Goal: Use online tool/utility: Utilize a website feature to perform a specific function

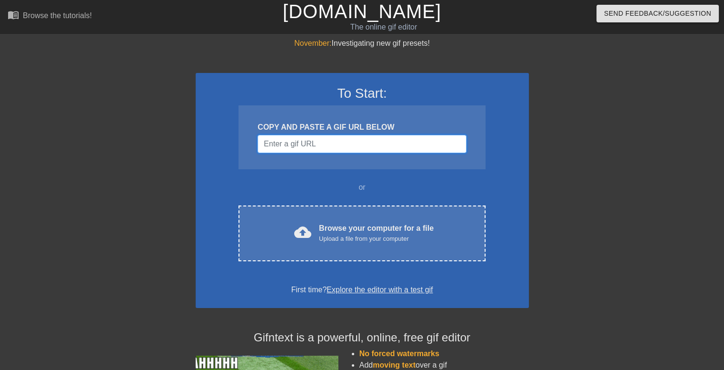
click at [301, 145] on input "Username" at bounding box center [362, 144] width 209 height 18
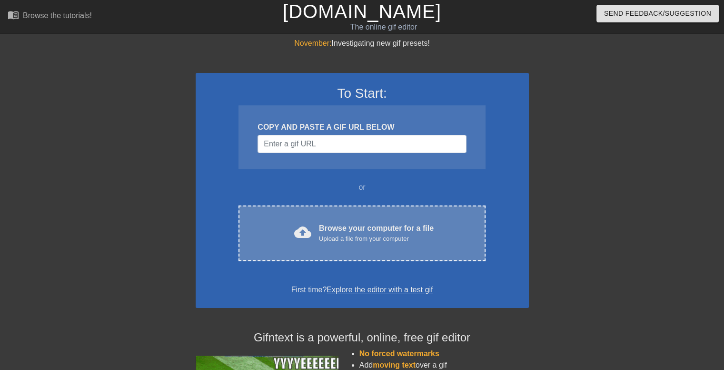
click at [341, 230] on div "Browse your computer for a file Upload a file from your computer" at bounding box center [376, 232] width 115 height 21
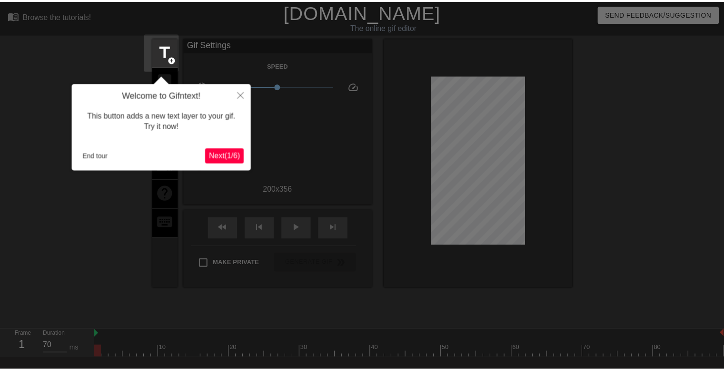
scroll to position [23, 0]
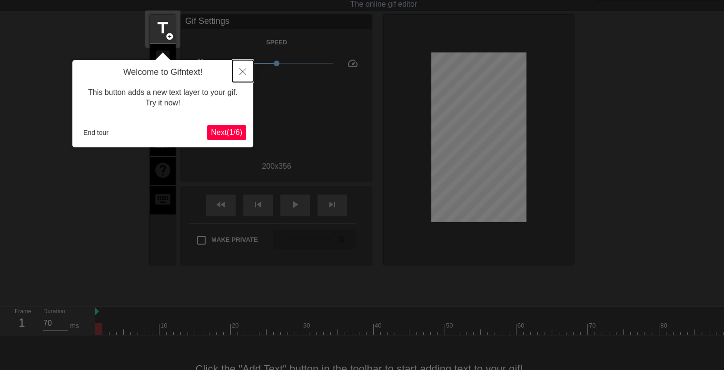
click at [240, 70] on icon "Close" at bounding box center [243, 71] width 7 height 7
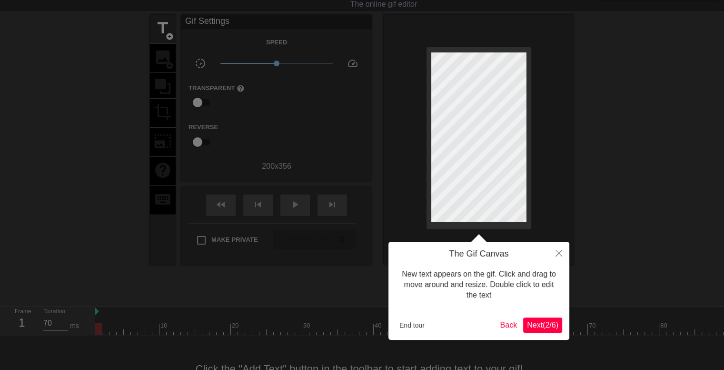
scroll to position [0, 0]
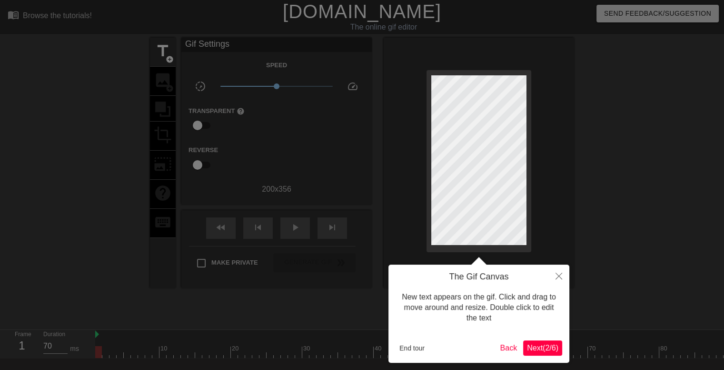
click at [529, 348] on span "Next ( 2 / 6 )" at bounding box center [542, 347] width 31 height 8
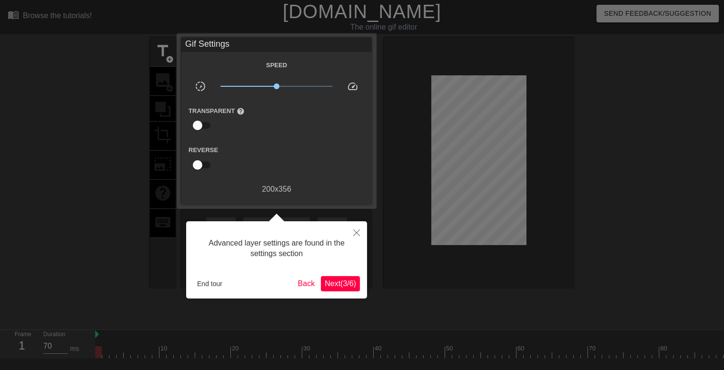
scroll to position [23, 0]
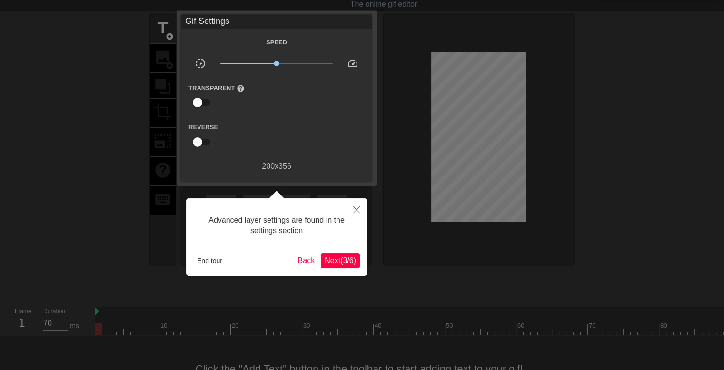
click at [332, 260] on span "Next ( 3 / 6 )" at bounding box center [340, 260] width 31 height 8
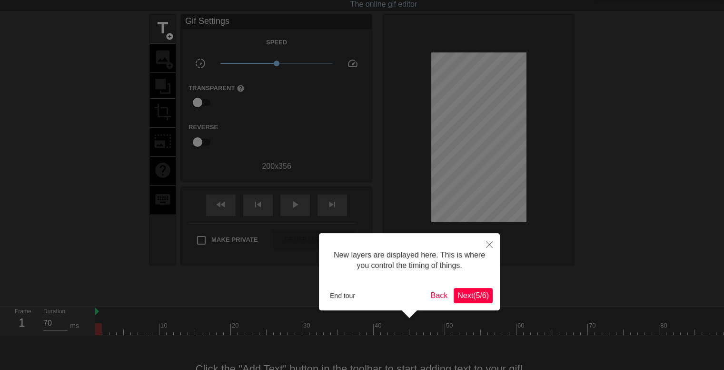
scroll to position [8, 0]
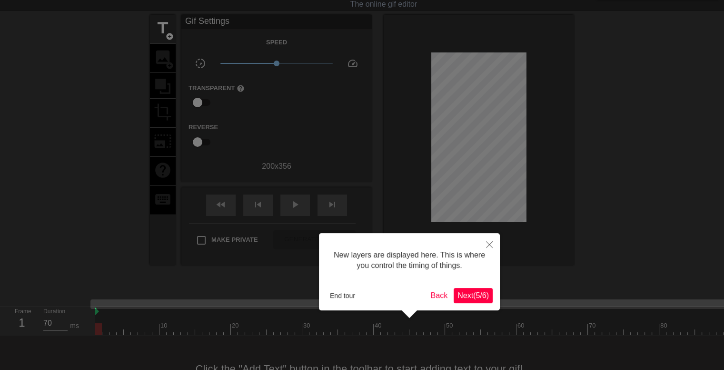
click at [464, 292] on span "Next ( 5 / 6 )" at bounding box center [473, 295] width 31 height 8
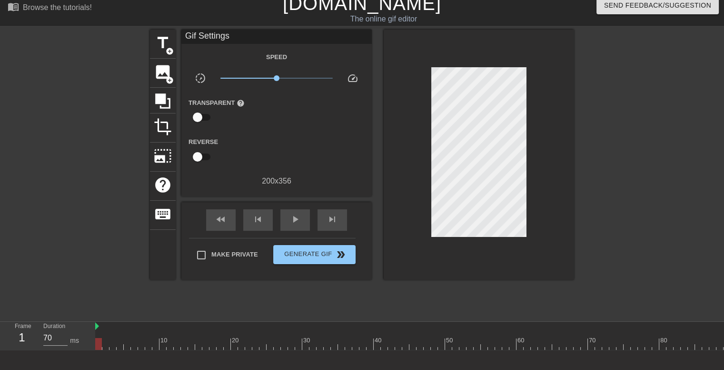
scroll to position [0, 0]
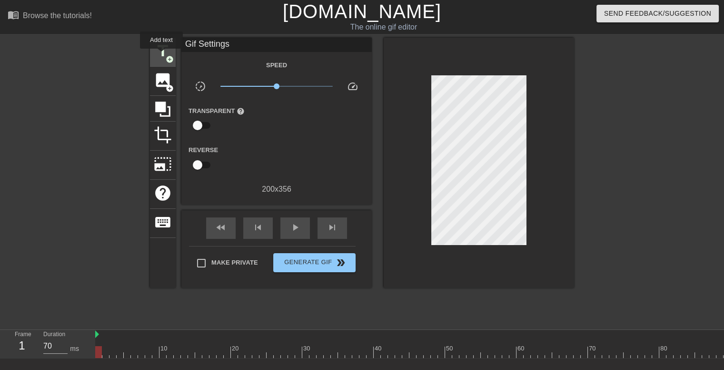
click at [161, 55] on span "title" at bounding box center [163, 51] width 18 height 18
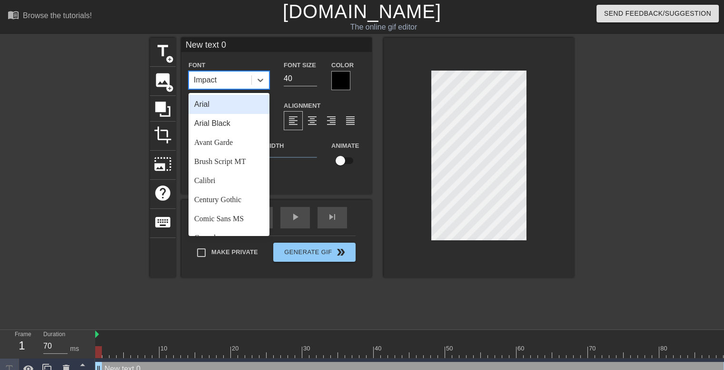
click at [221, 81] on div "Impact" at bounding box center [220, 79] width 62 height 17
click at [223, 108] on div "Arial" at bounding box center [229, 104] width 81 height 19
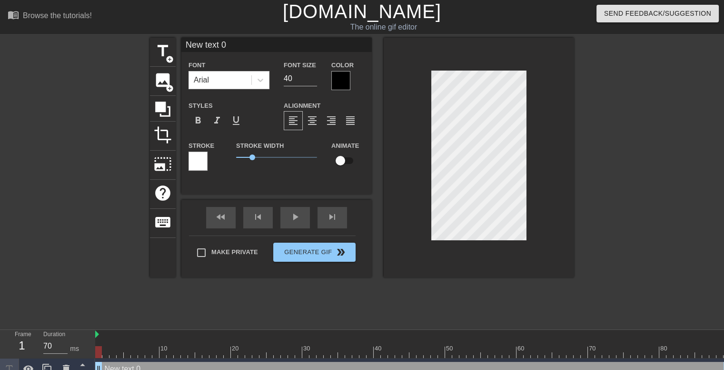
scroll to position [1, 1]
type input "text 0"
type textarea "text 0"
type input "text"
type textarea "text"
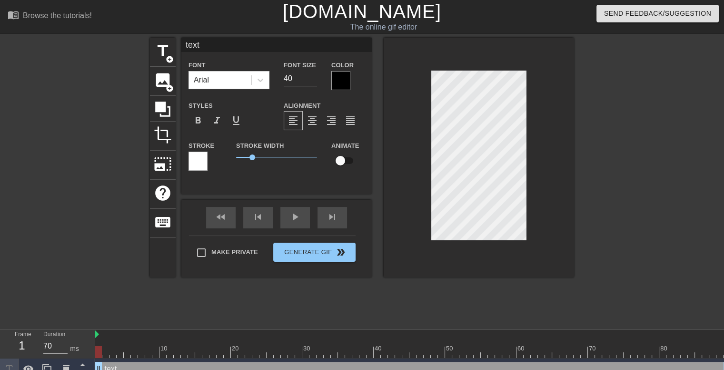
type input "text"
type textarea "text"
type input "tex"
type textarea "tex"
type input "te"
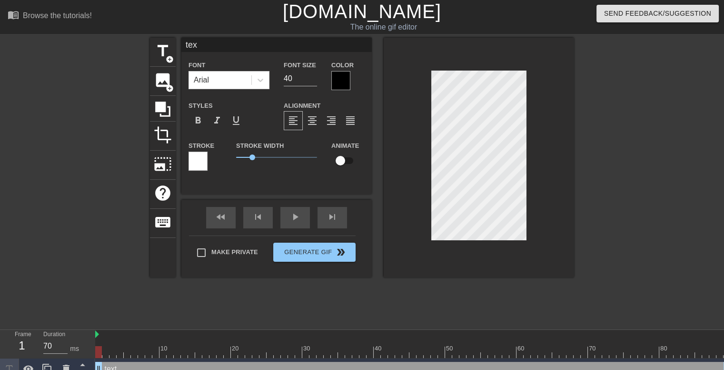
type textarea "te"
type input "t"
type textarea "t"
type input "S"
type textarea "S"
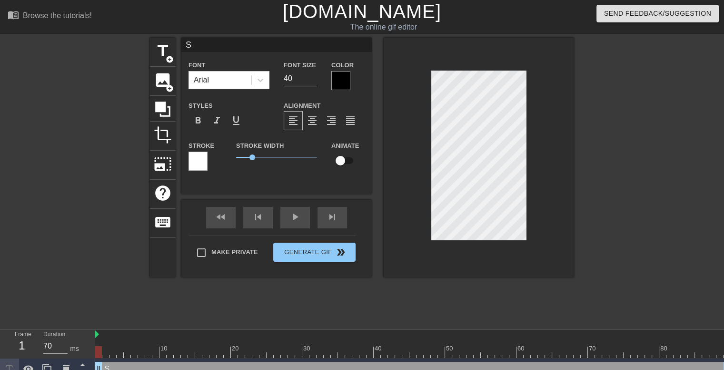
type input "Se"
type textarea "Se"
type input "Sep"
type textarea "Sep"
type input "Sept"
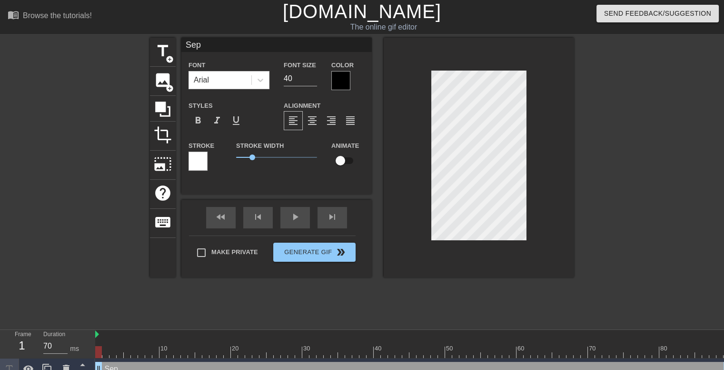
type textarea "Sept"
type input "Septe"
type textarea "Septe"
type input "Septem"
type textarea "Septem"
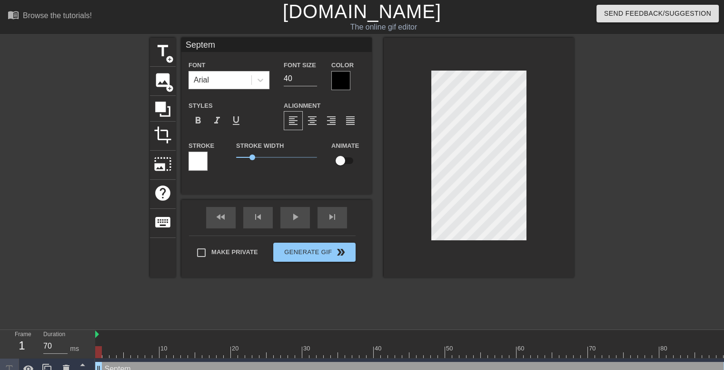
type input "Septemb"
type textarea "Septemb"
type input "Septembe"
type textarea "Septembe"
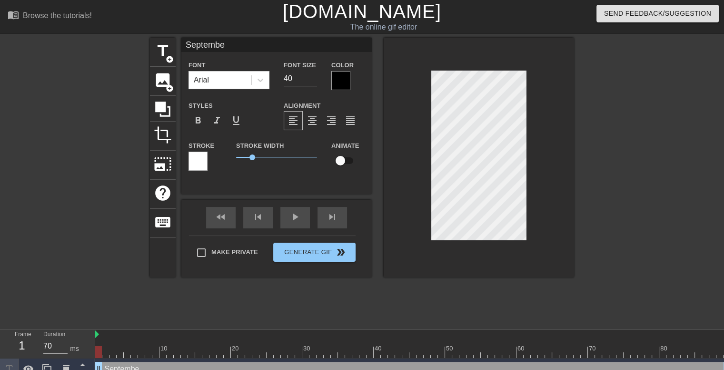
type input "September"
type textarea "September"
click at [299, 83] on input "40" at bounding box center [300, 78] width 33 height 15
click at [312, 80] on input "39" at bounding box center [300, 78] width 33 height 15
click at [312, 80] on input "38" at bounding box center [300, 78] width 33 height 15
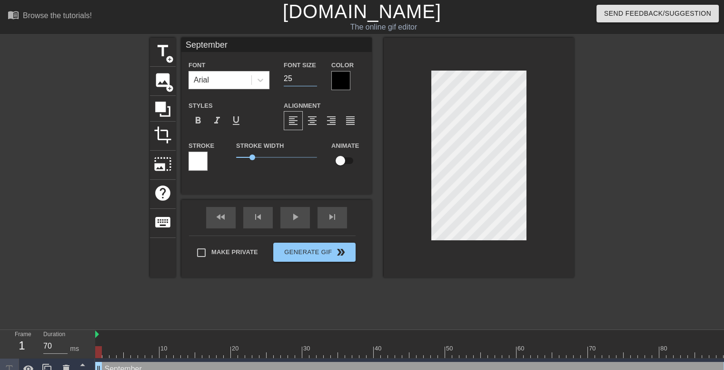
click at [312, 80] on input "25" at bounding box center [300, 78] width 33 height 15
click at [312, 80] on input "24" at bounding box center [300, 78] width 33 height 15
click at [312, 80] on input "23" at bounding box center [300, 78] width 33 height 15
type input "22"
click at [312, 80] on input "22" at bounding box center [300, 78] width 33 height 15
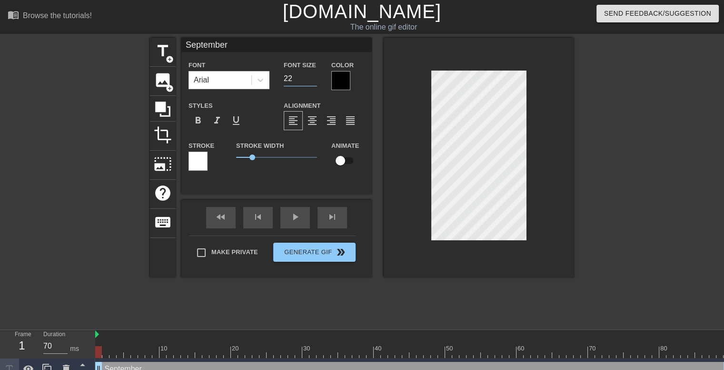
click at [345, 79] on div at bounding box center [340, 80] width 19 height 19
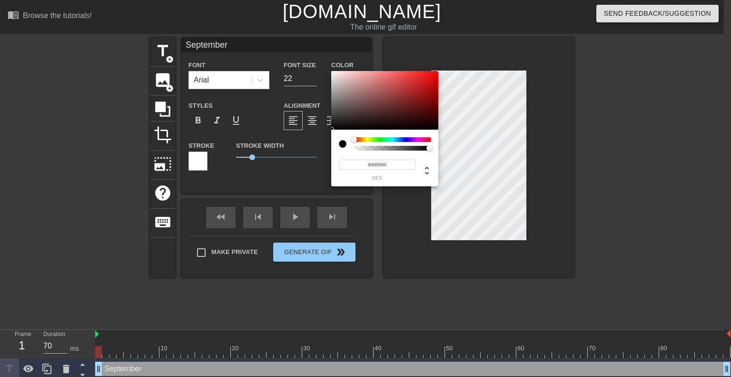
type input "0"
drag, startPoint x: 374, startPoint y: 150, endPoint x: 310, endPoint y: 150, distance: 63.8
click at [311, 150] on div "0 r 0 g 0 b 0 a" at bounding box center [365, 188] width 731 height 377
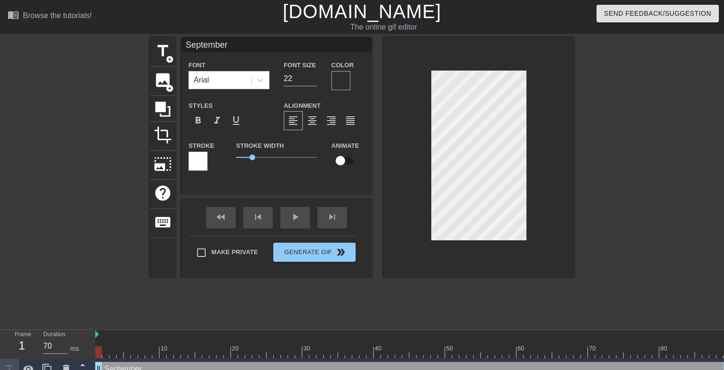
click at [202, 156] on div at bounding box center [198, 160] width 19 height 19
drag, startPoint x: 250, startPoint y: 157, endPoint x: 170, endPoint y: 156, distance: 80.5
click at [170, 156] on div "title add_circle image add_circle crop photo_size_select_large help keyboard Se…" at bounding box center [362, 158] width 424 height 240
click at [339, 82] on div at bounding box center [340, 80] width 19 height 19
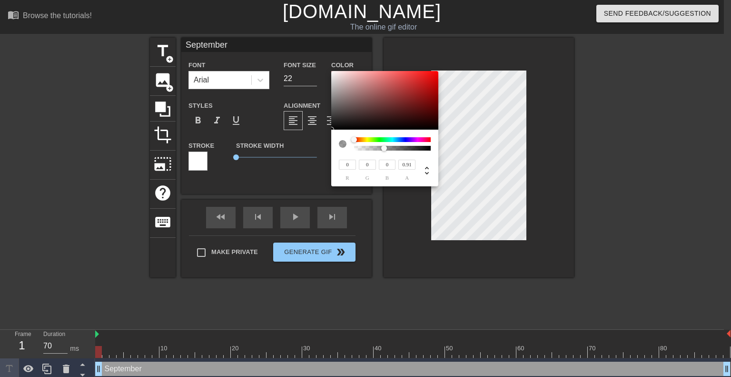
type input "1"
drag, startPoint x: 355, startPoint y: 149, endPoint x: 481, endPoint y: 150, distance: 126.2
click at [481, 150] on div "0 r 0 g 0 b 1 a" at bounding box center [365, 188] width 731 height 377
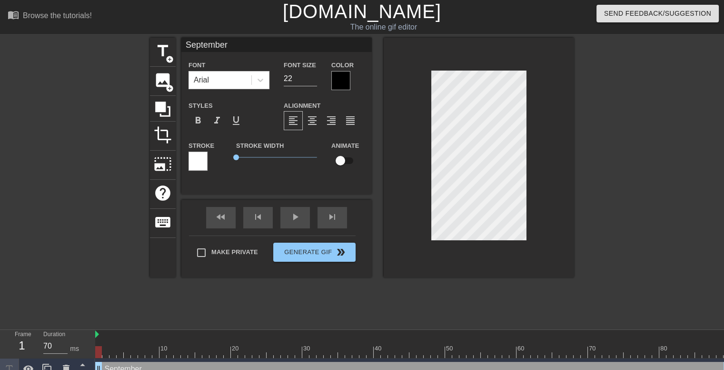
click at [344, 83] on div at bounding box center [340, 80] width 19 height 19
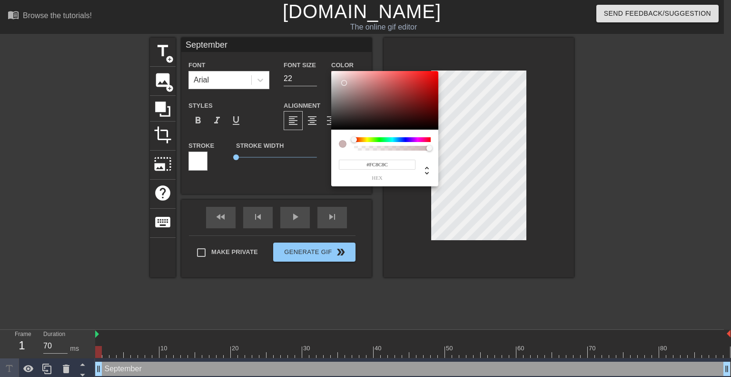
type input "#FFFFFF"
drag, startPoint x: 344, startPoint y: 83, endPoint x: 286, endPoint y: 43, distance: 71.2
click at [287, 43] on div "#FFFFFF hex" at bounding box center [365, 188] width 731 height 377
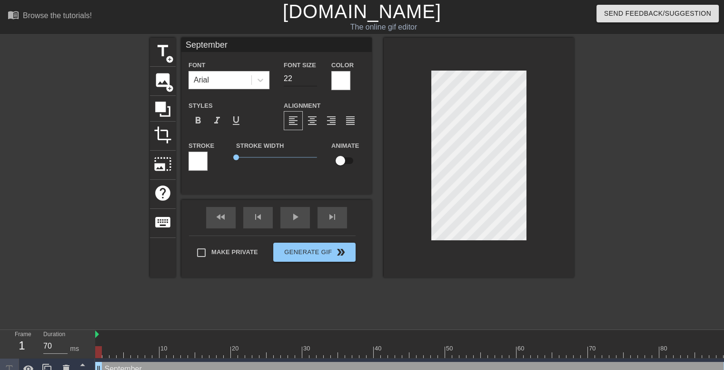
click at [316, 83] on input "22" at bounding box center [300, 78] width 33 height 15
click at [314, 79] on input "21" at bounding box center [300, 78] width 33 height 15
type input "20"
click at [314, 79] on input "20" at bounding box center [300, 78] width 33 height 15
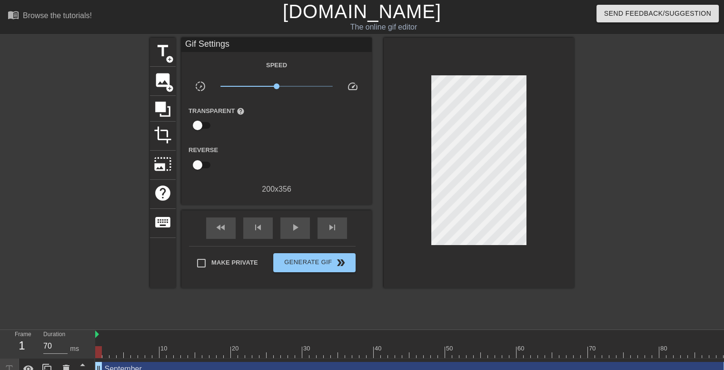
click at [583, 180] on div "title add_circle image add_circle crop photo_size_select_large help keyboard Gi…" at bounding box center [362, 181] width 724 height 286
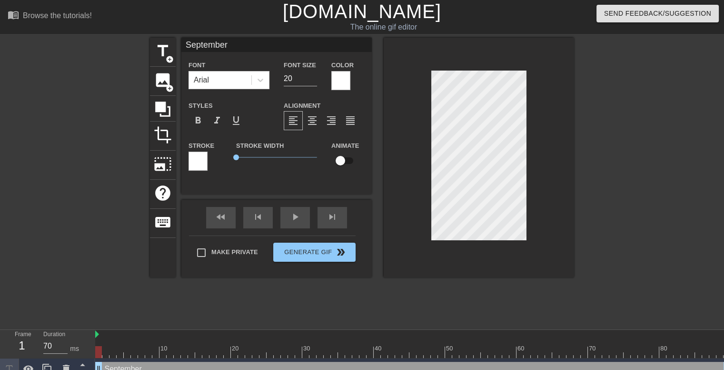
click at [585, 129] on div "title add_circle image add_circle crop photo_size_select_large help keyboard Se…" at bounding box center [362, 181] width 724 height 286
click at [203, 120] on span "format_bold" at bounding box center [197, 120] width 11 height 11
click at [314, 81] on input "19" at bounding box center [300, 78] width 33 height 15
type input "18"
click at [314, 81] on input "18" at bounding box center [300, 78] width 33 height 15
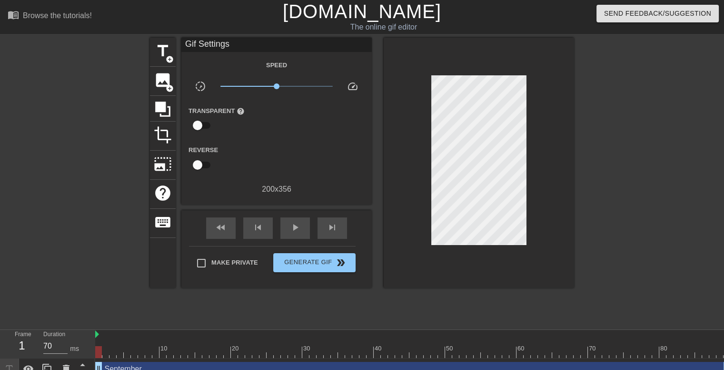
click at [623, 121] on div at bounding box center [657, 181] width 143 height 286
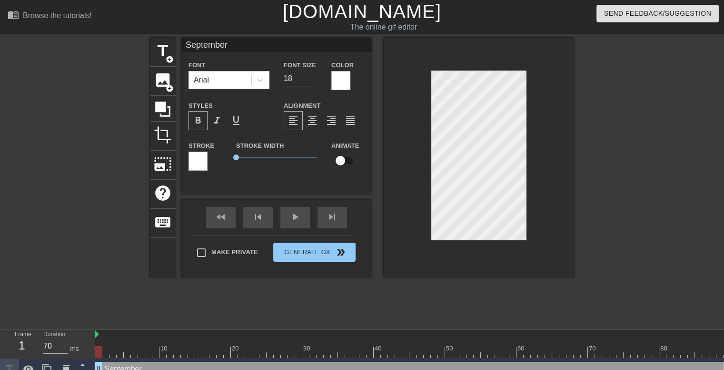
click at [608, 201] on div at bounding box center [657, 181] width 143 height 286
click at [204, 120] on div "format_bold" at bounding box center [198, 120] width 19 height 19
click at [340, 158] on input "checkbox" at bounding box center [340, 160] width 54 height 18
checkbox input "true"
click at [592, 137] on div at bounding box center [657, 181] width 143 height 286
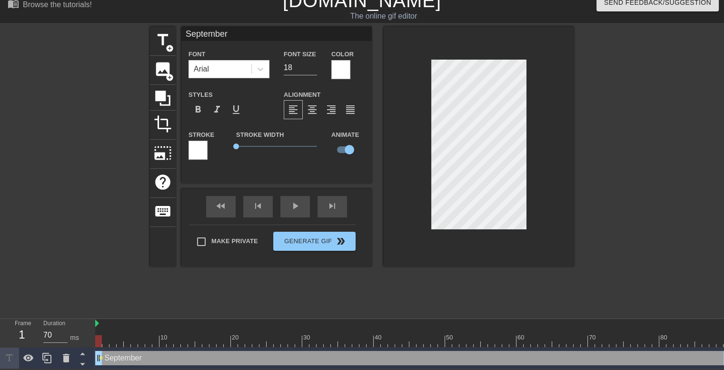
scroll to position [17, 0]
drag, startPoint x: 122, startPoint y: 349, endPoint x: 148, endPoint y: 350, distance: 26.2
click at [148, 351] on div "September drag_handle drag_handle" at bounding box center [413, 358] width 636 height 14
drag, startPoint x: 160, startPoint y: 334, endPoint x: 120, endPoint y: 326, distance: 40.8
click at [120, 326] on div "10 20 30 40 50 60 70 80" at bounding box center [413, 333] width 636 height 28
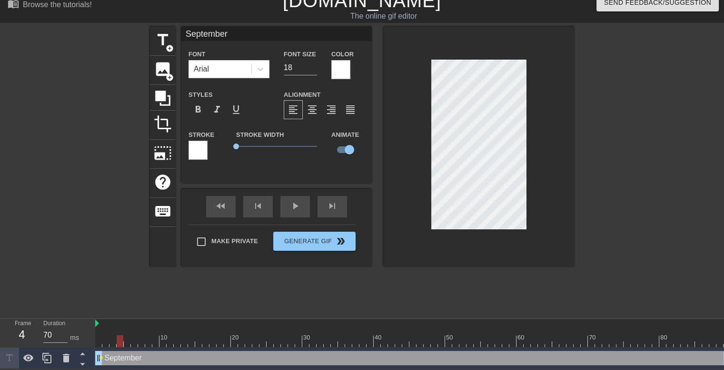
scroll to position [1, 1]
click at [429, 73] on div at bounding box center [479, 147] width 190 height 240
drag, startPoint x: 117, startPoint y: 332, endPoint x: 72, endPoint y: 336, distance: 44.9
click at [72, 336] on div "Frame 1 Duration 70 ms 10 20 30 40 50 60 70 80 September drag_handle drag_handl…" at bounding box center [362, 344] width 724 height 50
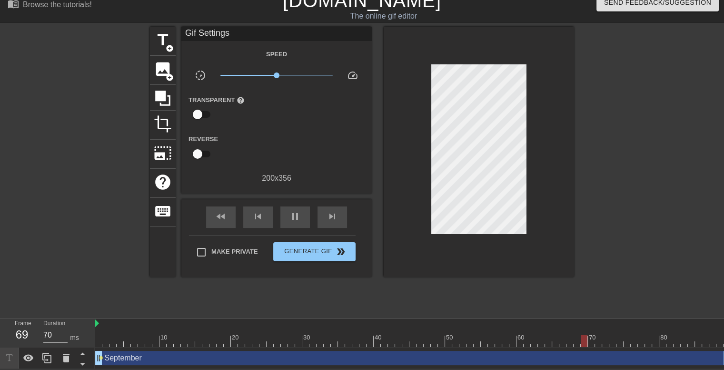
click at [602, 91] on div at bounding box center [657, 170] width 143 height 286
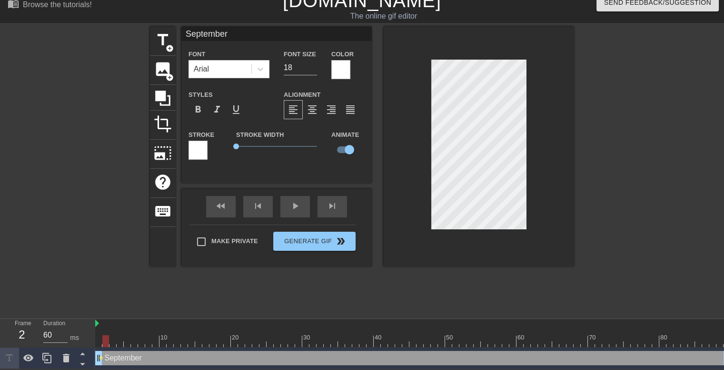
type input "70"
drag, startPoint x: 397, startPoint y: 332, endPoint x: 25, endPoint y: 320, distance: 372.1
click at [25, 320] on div "Frame 1 Duration 70 ms 10 20 30 40 50 60 70 80 September drag_handle drag_handl…" at bounding box center [362, 344] width 724 height 50
click at [398, 62] on div at bounding box center [479, 147] width 190 height 240
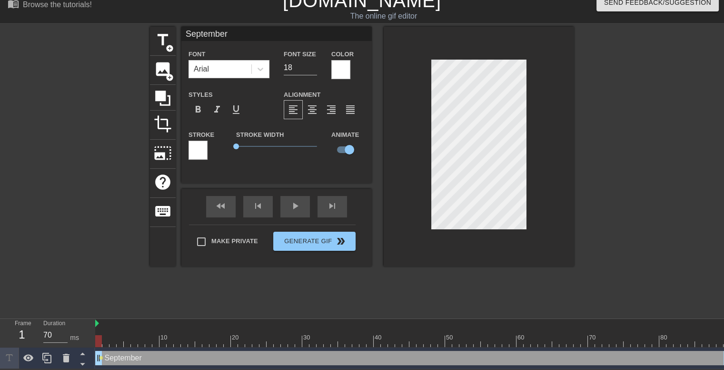
type input "r"
type textarea "r"
type input "A"
type textarea "A"
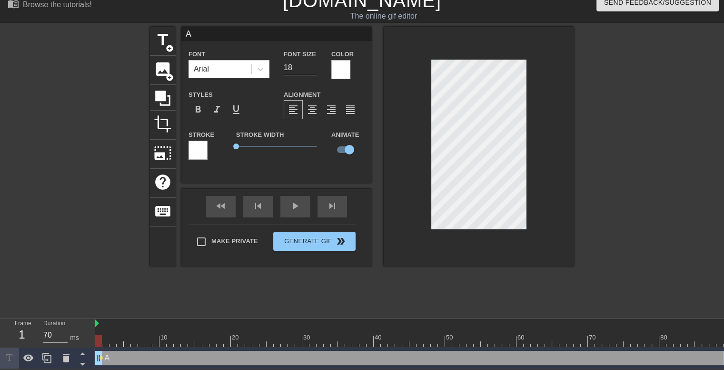
type input "Au"
type textarea "Au"
type input "Aug"
type textarea "Aug"
type input "Augu"
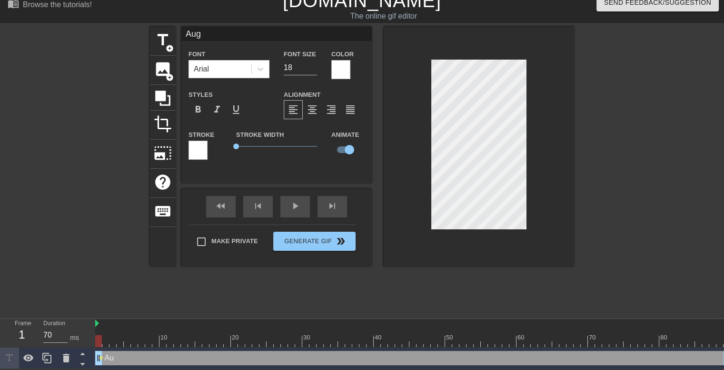
type textarea "Augu"
type input "Augus"
type textarea "Augus"
type input "August"
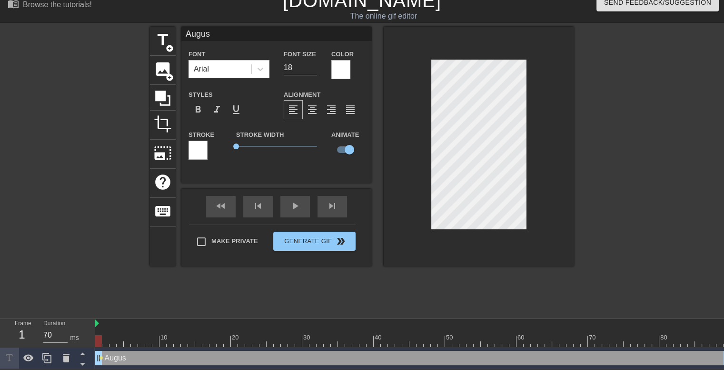
type textarea "August"
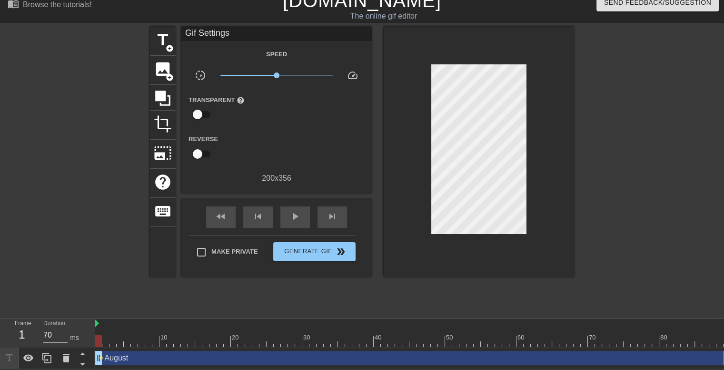
click at [418, 69] on div at bounding box center [479, 152] width 190 height 250
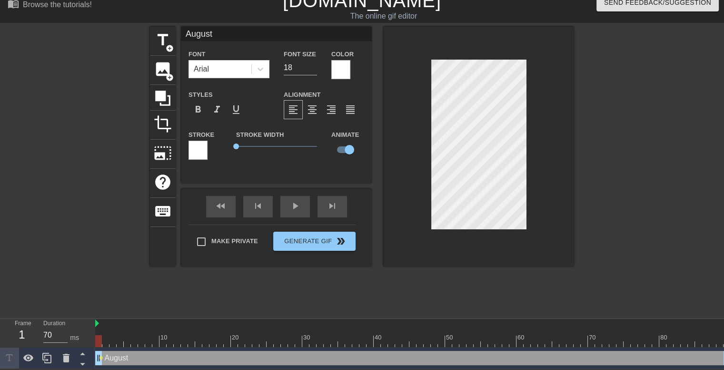
scroll to position [1, 1]
click at [264, 64] on icon at bounding box center [261, 69] width 10 height 10
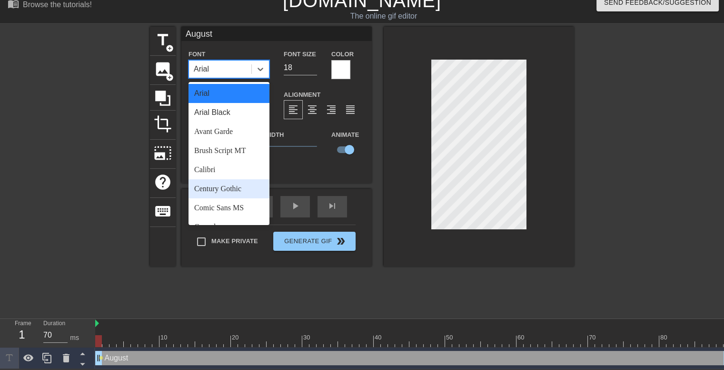
click at [235, 179] on div "Century Gothic" at bounding box center [229, 188] width 81 height 19
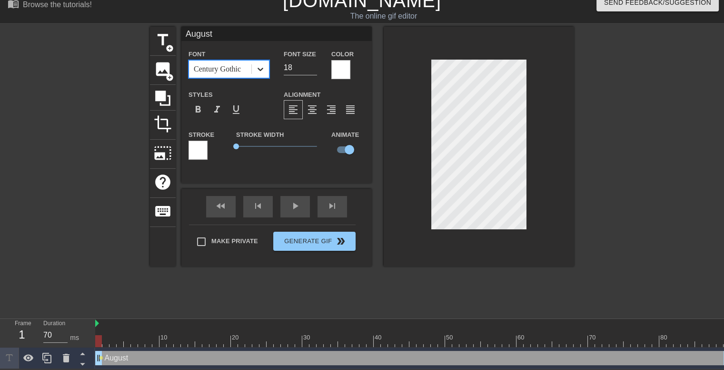
click at [268, 65] on div at bounding box center [260, 68] width 17 height 17
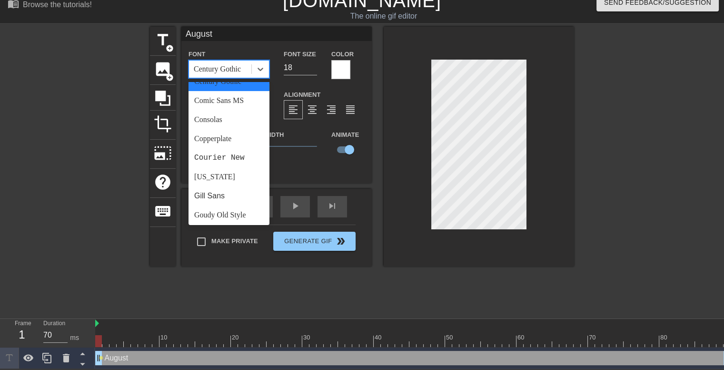
scroll to position [0, 0]
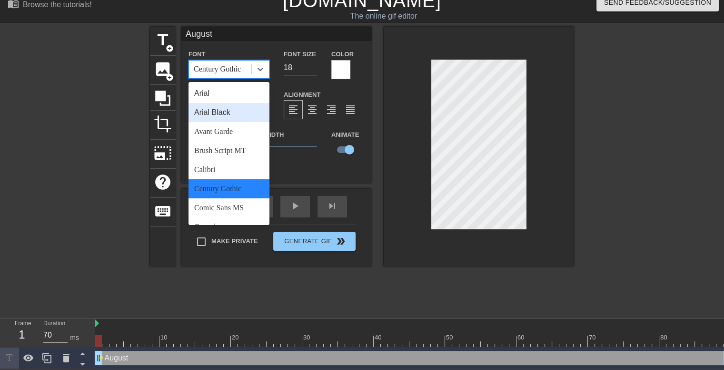
click at [235, 107] on div "Arial Black" at bounding box center [229, 112] width 81 height 19
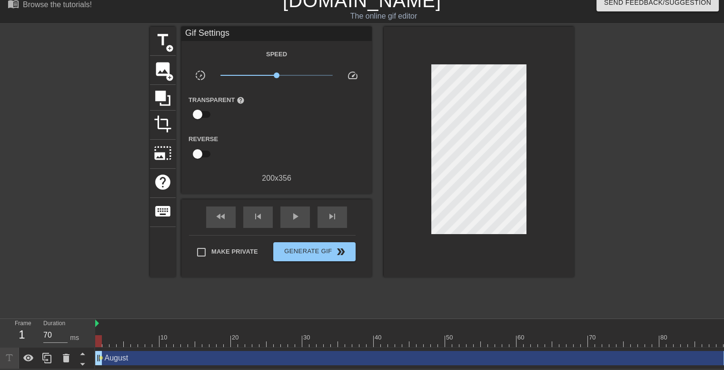
click at [580, 144] on div "title add_circle image add_circle crop photo_size_select_large help keyboard Gi…" at bounding box center [362, 170] width 724 height 286
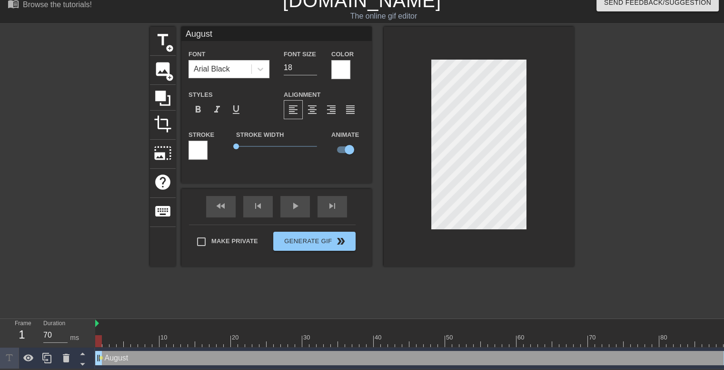
scroll to position [17, 0]
drag, startPoint x: 99, startPoint y: 330, endPoint x: 194, endPoint y: 331, distance: 94.8
click at [194, 335] on div at bounding box center [191, 341] width 7 height 12
drag, startPoint x: 190, startPoint y: 334, endPoint x: 42, endPoint y: 336, distance: 148.1
click at [42, 336] on div "Frame 1 Duration 70 ms 10 20 30 40 50 60 70 80 August drag_handle drag_handle l…" at bounding box center [362, 344] width 724 height 50
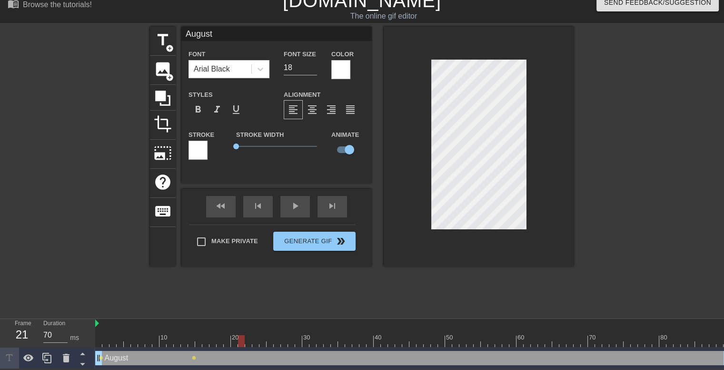
drag, startPoint x: 105, startPoint y: 335, endPoint x: 345, endPoint y: 347, distance: 240.3
click at [345, 348] on div "10 20 30 40 50 60 70 80 August drag_handle drag_handle lens lens" at bounding box center [409, 344] width 629 height 50
drag, startPoint x: 240, startPoint y: 332, endPoint x: 342, endPoint y: 340, distance: 103.2
click at [342, 340] on div at bounding box center [341, 341] width 7 height 12
click at [584, 203] on div "title add_circle image add_circle crop photo_size_select_large help keyboard Au…" at bounding box center [362, 170] width 724 height 286
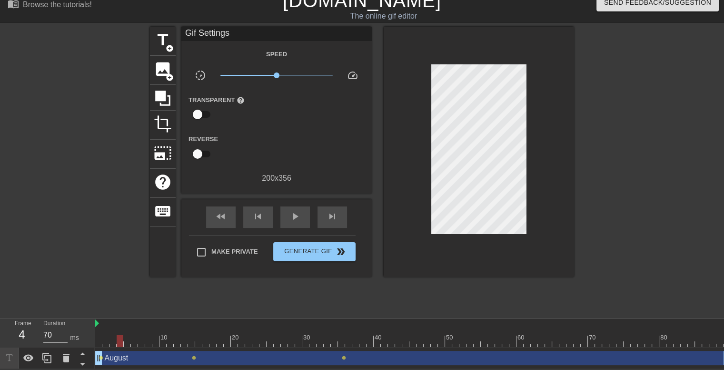
drag, startPoint x: 343, startPoint y: 335, endPoint x: 122, endPoint y: 322, distance: 221.3
click at [122, 322] on div "10 20 30 40 50 60 70 80" at bounding box center [413, 333] width 636 height 28
click at [193, 355] on span "lens" at bounding box center [194, 357] width 4 height 4
type input "60"
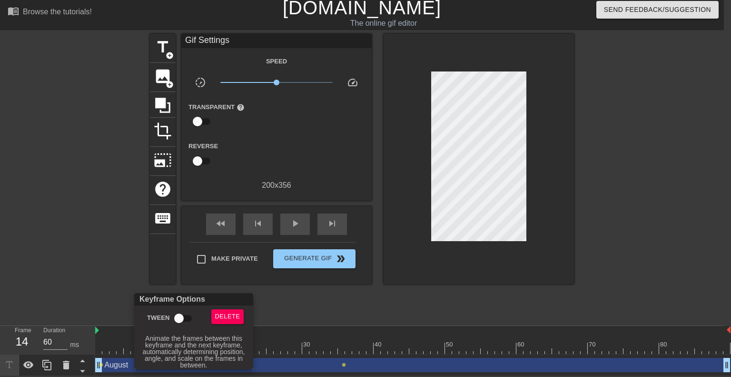
click at [181, 321] on input "Tween" at bounding box center [179, 318] width 54 height 18
checkbox input "true"
click at [294, 337] on div at bounding box center [365, 188] width 731 height 377
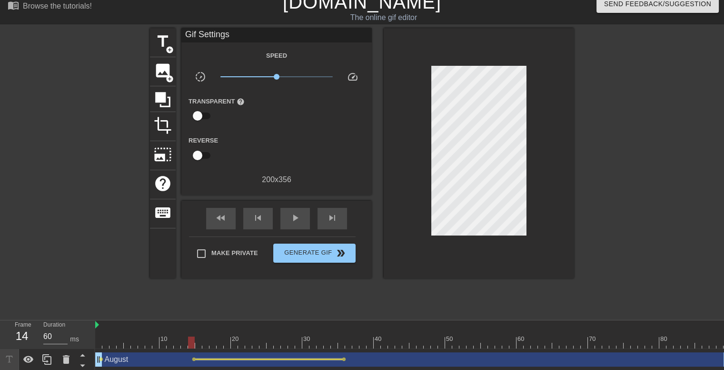
click at [196, 358] on div at bounding box center [269, 358] width 147 height 1
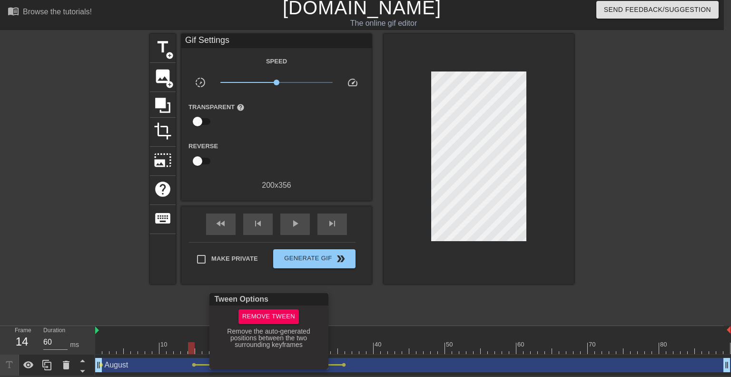
click at [192, 357] on div at bounding box center [365, 188] width 731 height 377
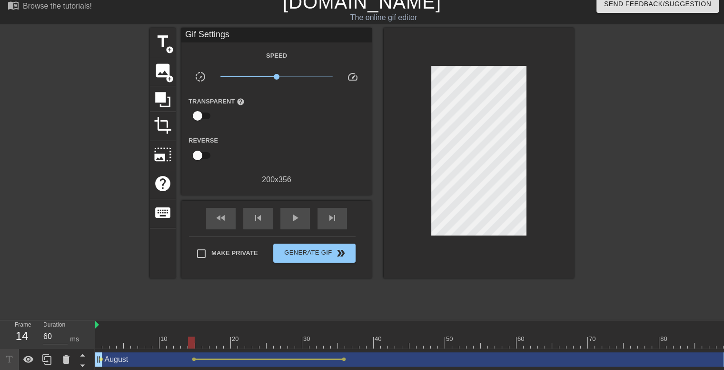
click at [192, 358] on span "lens" at bounding box center [194, 359] width 4 height 4
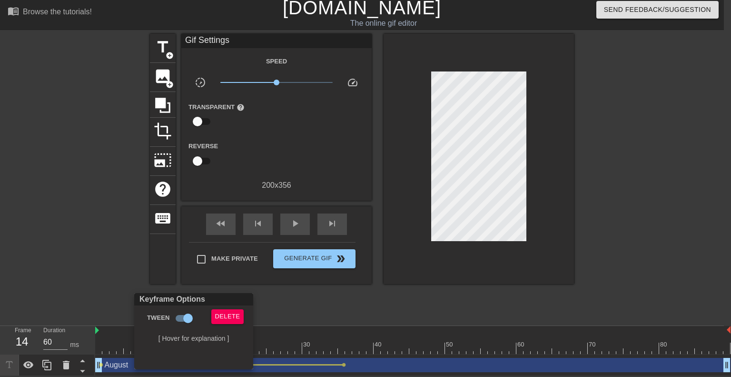
click at [124, 259] on div at bounding box center [365, 188] width 731 height 377
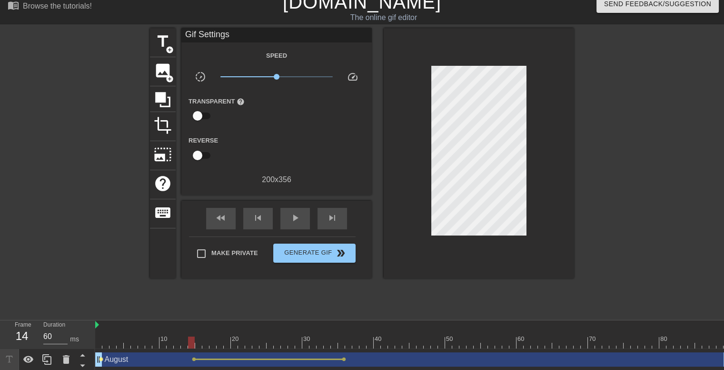
click at [101, 357] on span "lens" at bounding box center [101, 359] width 4 height 4
type input "70"
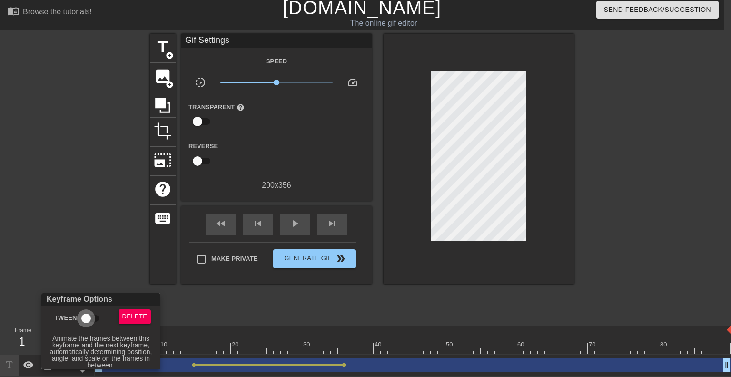
click at [86, 318] on input "Tween" at bounding box center [86, 318] width 54 height 18
checkbox input "true"
click at [83, 260] on div at bounding box center [365, 188] width 731 height 377
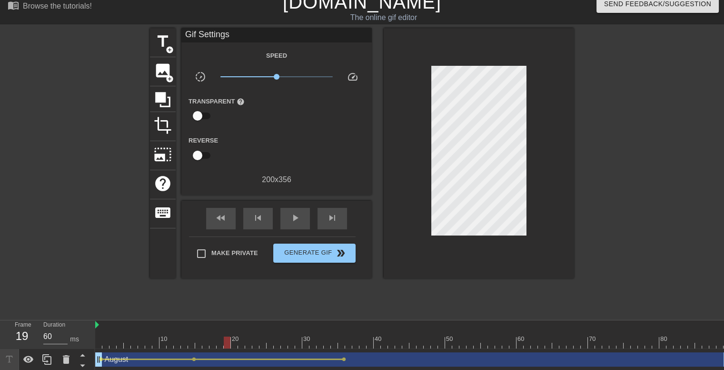
type input "70"
drag, startPoint x: 100, startPoint y: 339, endPoint x: 229, endPoint y: 341, distance: 129.1
click at [229, 341] on div at bounding box center [227, 342] width 7 height 12
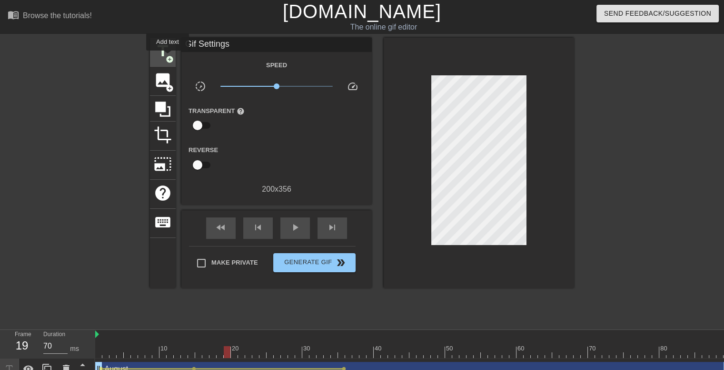
click at [168, 57] on span "add_circle" at bounding box center [170, 59] width 8 height 8
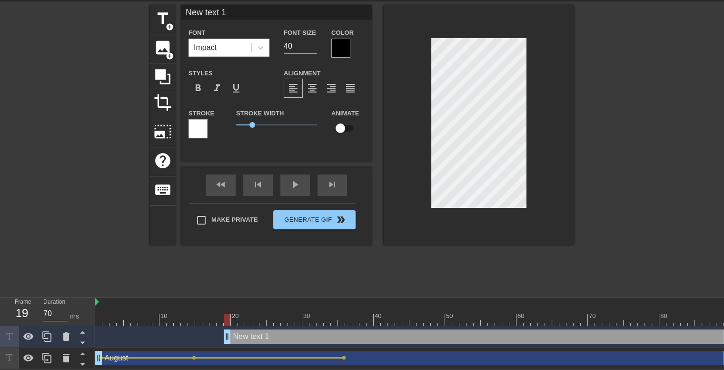
scroll to position [1, 2]
click at [392, 110] on div at bounding box center [479, 125] width 190 height 240
type input "S"
type textarea "S"
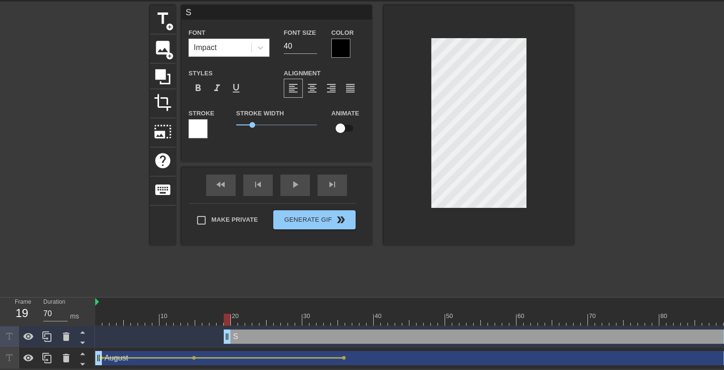
type input "Se"
type textarea "Se"
type input "Sep"
type textarea "Sep"
type input "Sept"
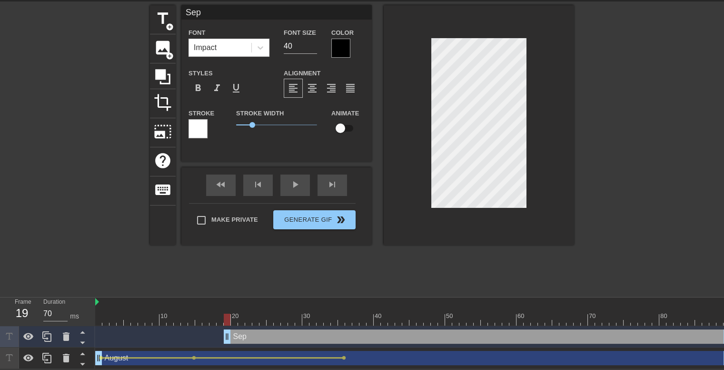
type textarea "Sept"
type input "Septe"
type textarea "Septe"
type input "Septem"
type textarea "Septem"
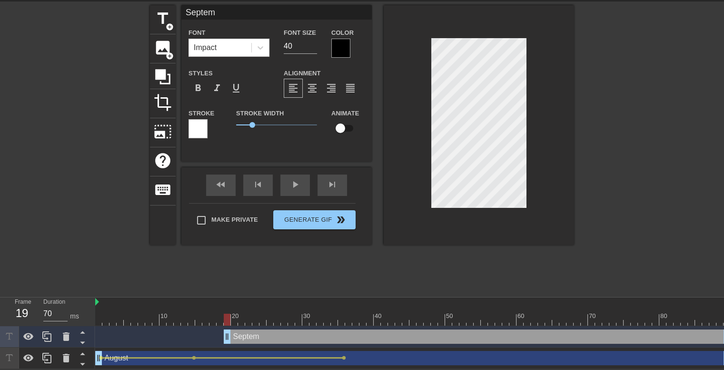
type input "Septemb"
type textarea "Septemb"
type input "Septembe"
type textarea "Septembe"
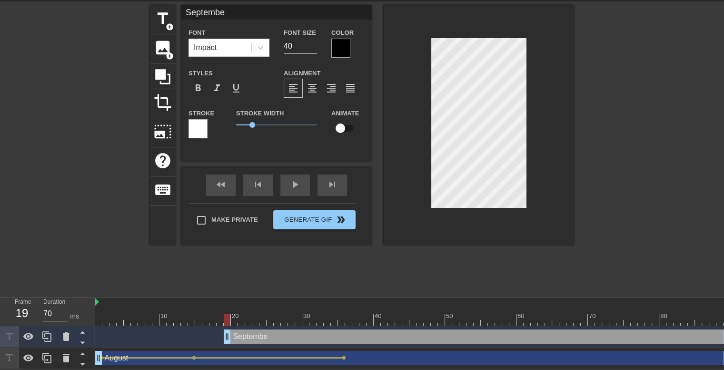
type input "September"
type textarea "September"
drag, startPoint x: 254, startPoint y: 118, endPoint x: 179, endPoint y: 116, distance: 75.8
click at [179, 116] on div "title add_circle image add_circle crop photo_size_select_large help keyboard Se…" at bounding box center [362, 125] width 424 height 240
click at [256, 43] on icon at bounding box center [261, 48] width 10 height 10
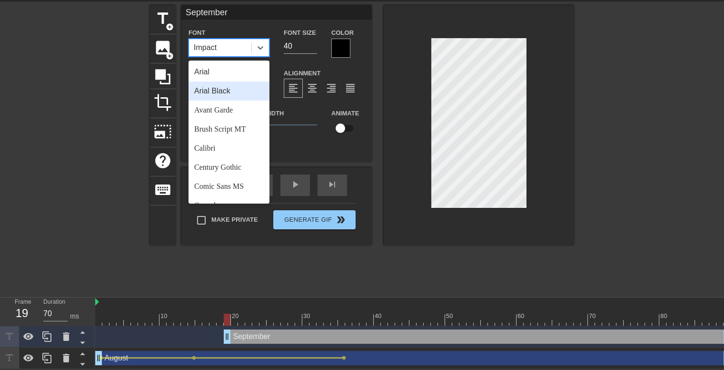
click at [240, 84] on div "Arial Black" at bounding box center [229, 90] width 81 height 19
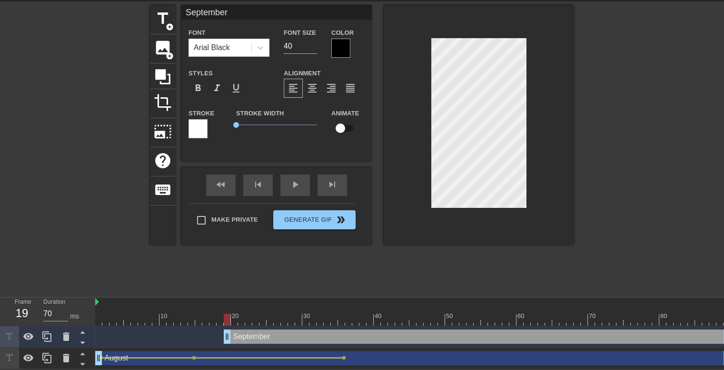
click at [340, 44] on div at bounding box center [340, 48] width 19 height 19
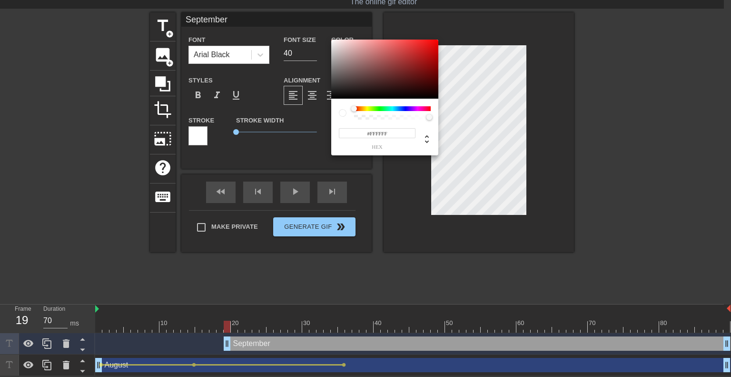
drag, startPoint x: 352, startPoint y: 60, endPoint x: 289, endPoint y: 11, distance: 80.8
click at [289, 11] on div "#FFFFFF hex" at bounding box center [365, 188] width 731 height 377
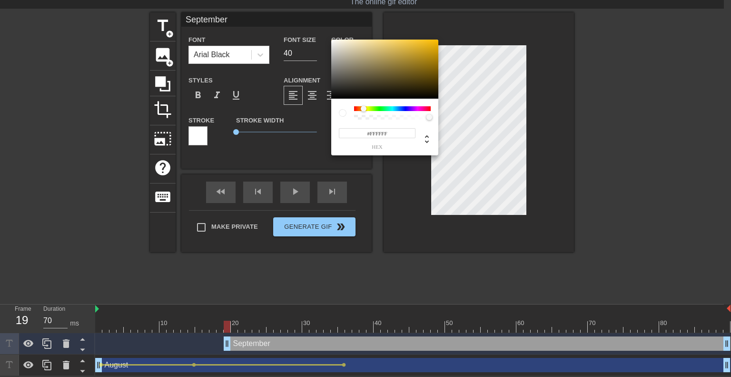
drag, startPoint x: 356, startPoint y: 109, endPoint x: 364, endPoint y: 109, distance: 7.6
click at [364, 109] on div at bounding box center [364, 109] width 6 height 6
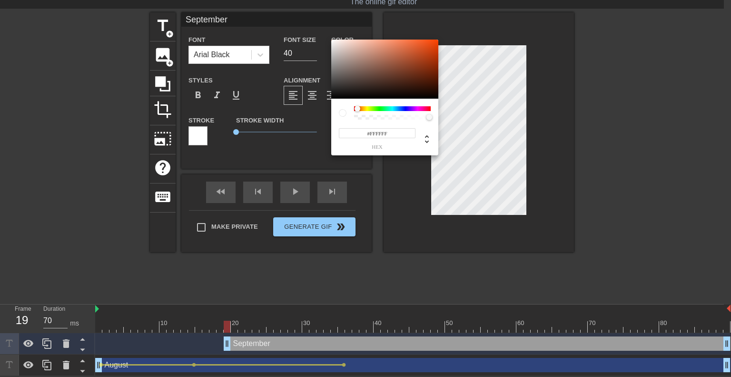
drag, startPoint x: 362, startPoint y: 108, endPoint x: 357, endPoint y: 106, distance: 5.1
click at [357, 108] on div at bounding box center [358, 109] width 6 height 6
type input "#FF683A"
drag, startPoint x: 351, startPoint y: 44, endPoint x: 414, endPoint y: 24, distance: 66.6
click at [414, 24] on div "#FF683A hex" at bounding box center [365, 188] width 731 height 377
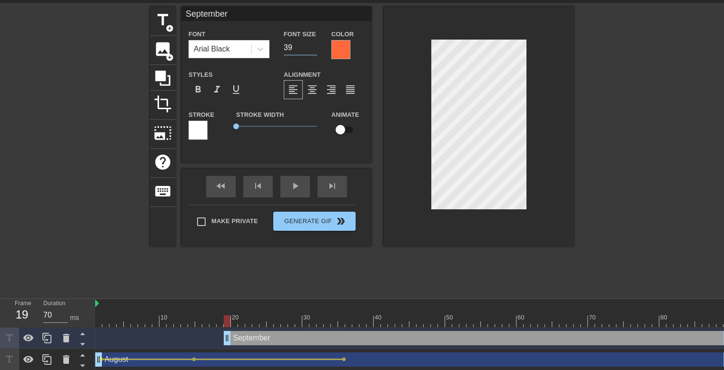
click at [314, 50] on input "39" at bounding box center [300, 47] width 33 height 15
click at [314, 50] on input "38" at bounding box center [300, 47] width 33 height 15
click at [314, 50] on input "17" at bounding box center [300, 47] width 33 height 15
click at [314, 45] on input "18" at bounding box center [300, 47] width 33 height 15
type input "19"
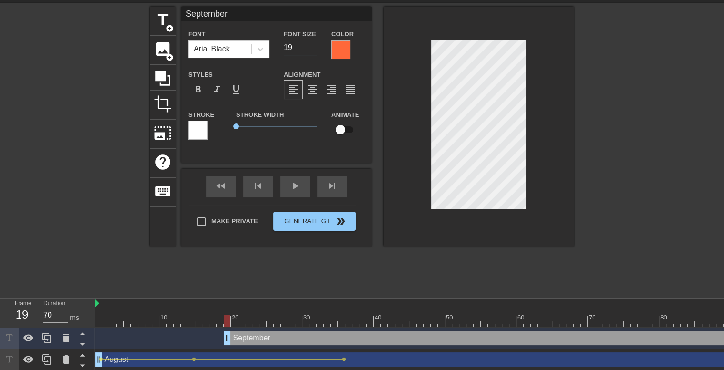
click at [314, 45] on input "19" at bounding box center [300, 47] width 33 height 15
click at [622, 127] on div at bounding box center [657, 150] width 143 height 286
click at [313, 49] on input "18" at bounding box center [300, 47] width 33 height 15
type input "17"
click at [313, 49] on input "17" at bounding box center [300, 47] width 33 height 15
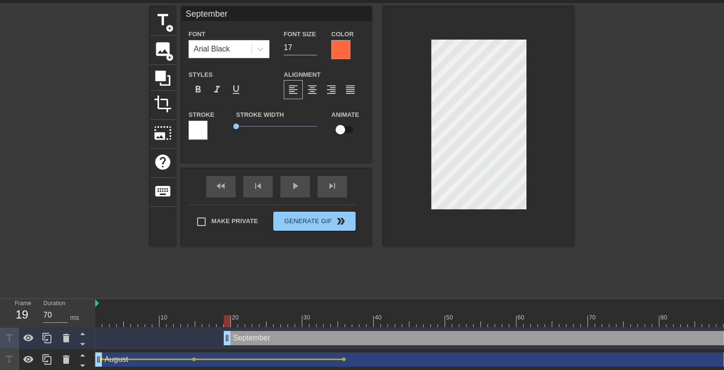
click at [669, 102] on div at bounding box center [657, 150] width 143 height 286
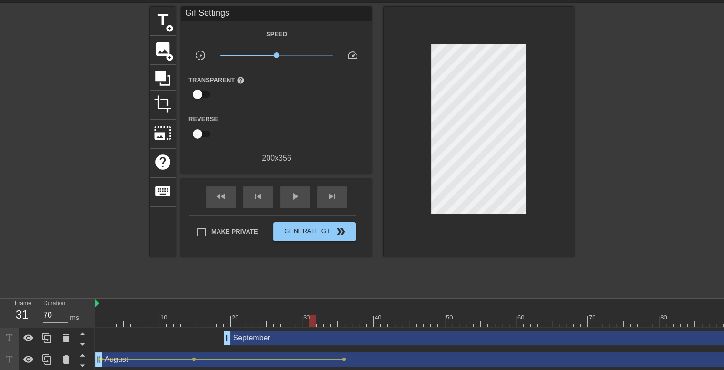
type input "60"
drag, startPoint x: 227, startPoint y: 321, endPoint x: 330, endPoint y: 338, distance: 104.3
click at [330, 338] on div "10 20 30 40 50 60 70 80 September drag_handle drag_handle August drag_handle dr…" at bounding box center [409, 334] width 629 height 71
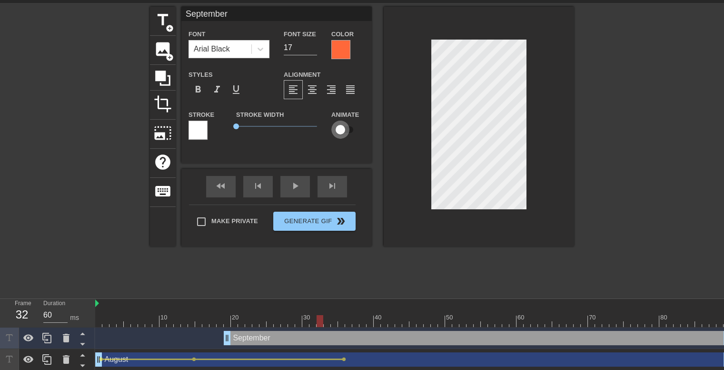
click at [345, 129] on input "checkbox" at bounding box center [340, 129] width 54 height 18
checkbox input "true"
drag, startPoint x: 288, startPoint y: 316, endPoint x: 325, endPoint y: 319, distance: 37.3
click at [325, 319] on div at bounding box center [413, 321] width 636 height 12
type input "70"
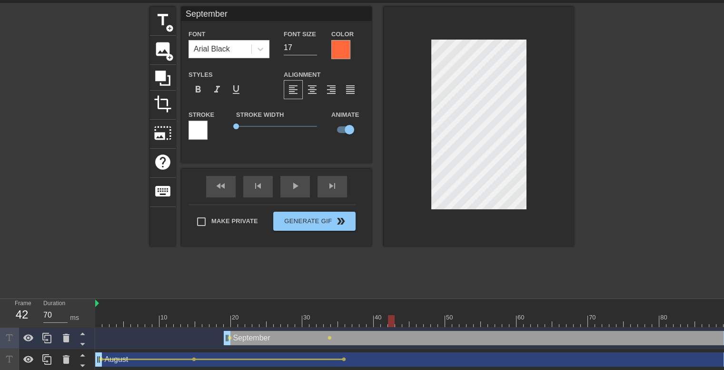
drag, startPoint x: 325, startPoint y: 318, endPoint x: 389, endPoint y: 317, distance: 63.8
click at [389, 317] on div at bounding box center [391, 321] width 7 height 12
click at [230, 339] on span "lens" at bounding box center [230, 337] width 4 height 4
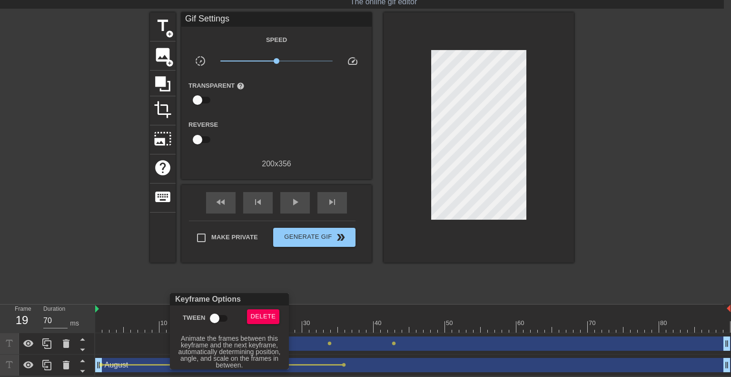
drag, startPoint x: 216, startPoint y: 320, endPoint x: 227, endPoint y: 321, distance: 11.1
click at [216, 320] on input "Tween" at bounding box center [215, 318] width 54 height 18
checkbox input "true"
click at [398, 337] on div at bounding box center [365, 188] width 731 height 377
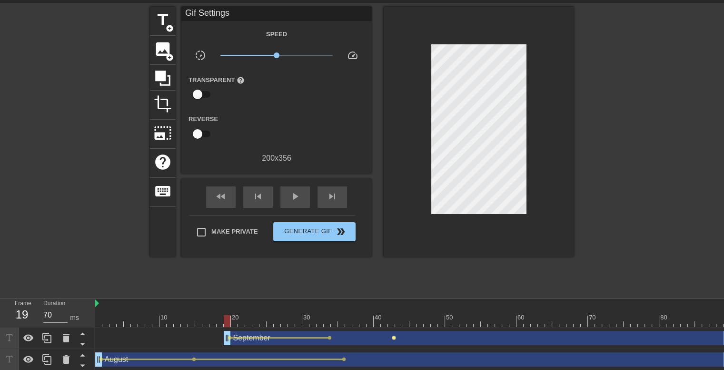
click at [393, 337] on span "lens" at bounding box center [394, 337] width 4 height 4
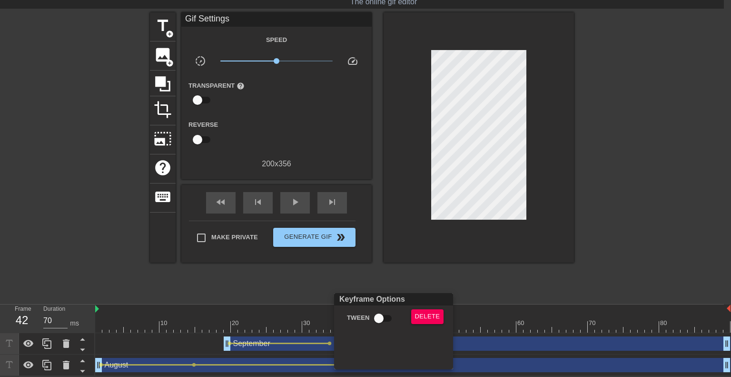
click at [374, 318] on input "Tween" at bounding box center [379, 318] width 54 height 18
checkbox input "true"
click at [268, 313] on div at bounding box center [365, 188] width 731 height 377
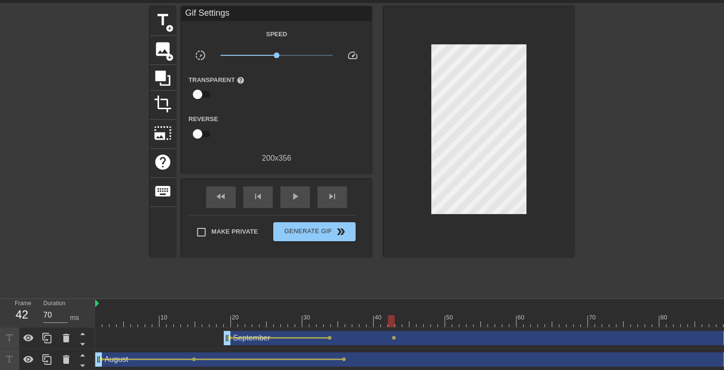
drag, startPoint x: 100, startPoint y: 302, endPoint x: 127, endPoint y: 303, distance: 26.7
click at [127, 303] on div at bounding box center [413, 304] width 636 height 10
drag, startPoint x: 123, startPoint y: 312, endPoint x: 284, endPoint y: 333, distance: 162.8
click at [284, 333] on div "10 20 30 40 50 60 70 80 September drag_handle drag_handle lens lens lens August…" at bounding box center [409, 334] width 629 height 71
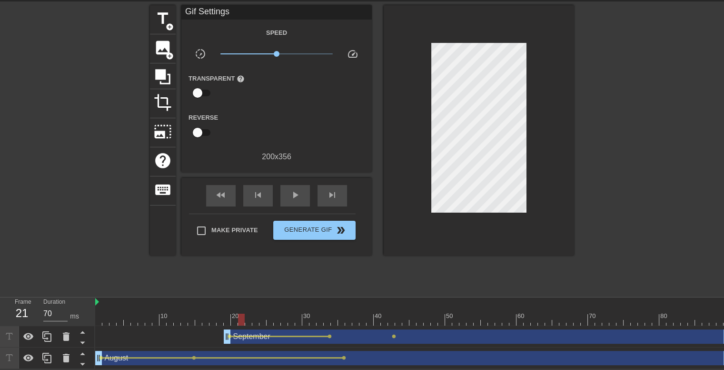
scroll to position [38, 0]
click at [206, 307] on div at bounding box center [205, 313] width 7 height 12
drag, startPoint x: 203, startPoint y: 305, endPoint x: 475, endPoint y: 321, distance: 271.9
click at [497, 324] on div "10 20 30 40 50 60 70 80 September drag_handle drag_handle lens lens lens August…" at bounding box center [409, 332] width 629 height 71
type input "70"
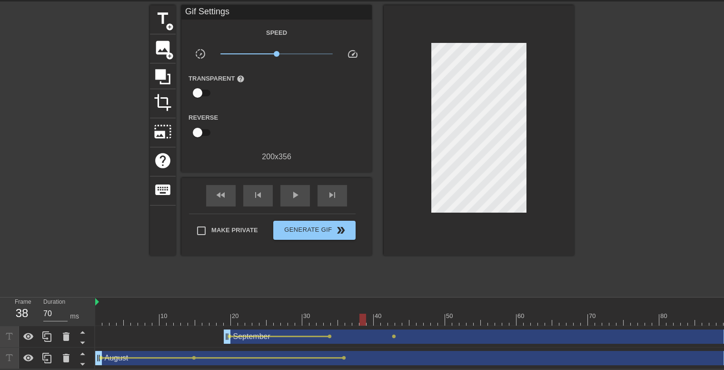
drag, startPoint x: 428, startPoint y: 311, endPoint x: 392, endPoint y: 319, distance: 36.1
click at [392, 319] on div "10 20 30 40 50 60 70 80" at bounding box center [413, 311] width 636 height 29
click at [393, 334] on span "lens" at bounding box center [394, 336] width 4 height 4
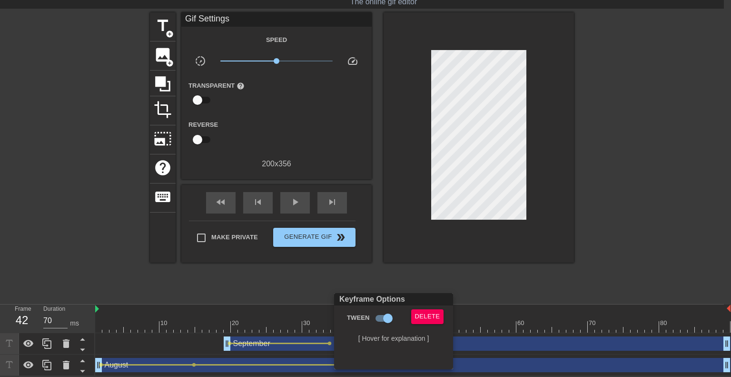
click at [332, 337] on div at bounding box center [365, 188] width 731 height 377
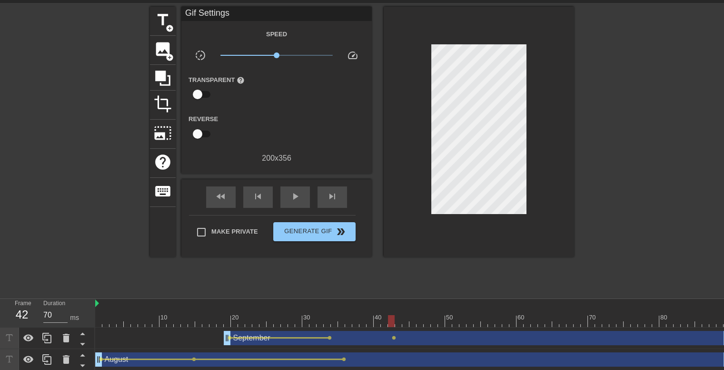
click at [330, 337] on span "lens" at bounding box center [330, 337] width 4 height 4
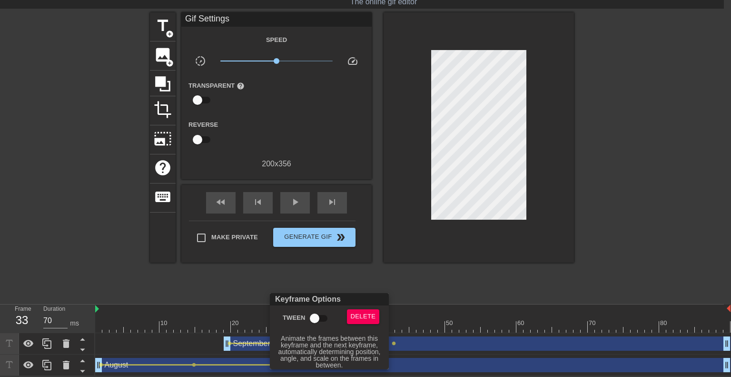
click at [322, 318] on input "Tween" at bounding box center [315, 318] width 54 height 18
checkbox input "true"
click at [440, 318] on div at bounding box center [365, 188] width 731 height 377
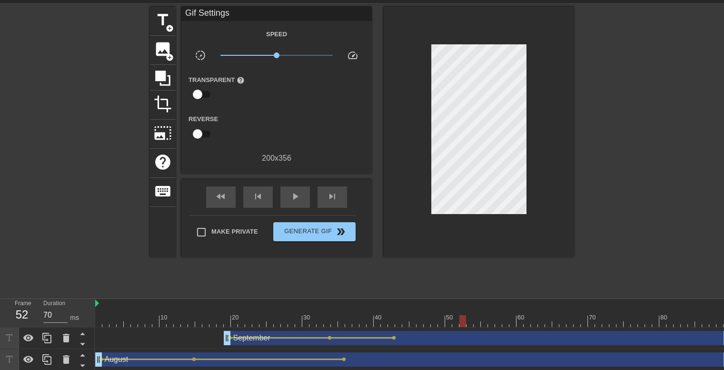
type input "60"
drag, startPoint x: 328, startPoint y: 318, endPoint x: 452, endPoint y: 337, distance: 125.8
click at [452, 337] on div "10 20 30 40 50 60 70 80 September drag_handle drag_handle lens lens lens August…" at bounding box center [409, 334] width 629 height 71
click at [345, 358] on span "lens" at bounding box center [344, 359] width 4 height 4
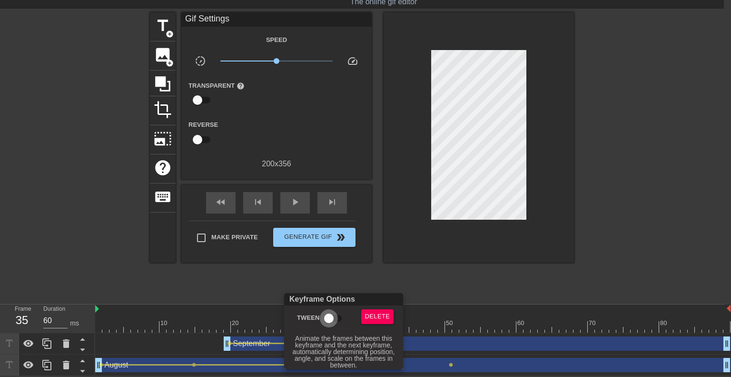
click at [324, 317] on input "Tween" at bounding box center [329, 318] width 54 height 18
checkbox input "true"
drag, startPoint x: 230, startPoint y: 316, endPoint x: 195, endPoint y: 316, distance: 35.2
click at [195, 316] on div at bounding box center [365, 188] width 731 height 377
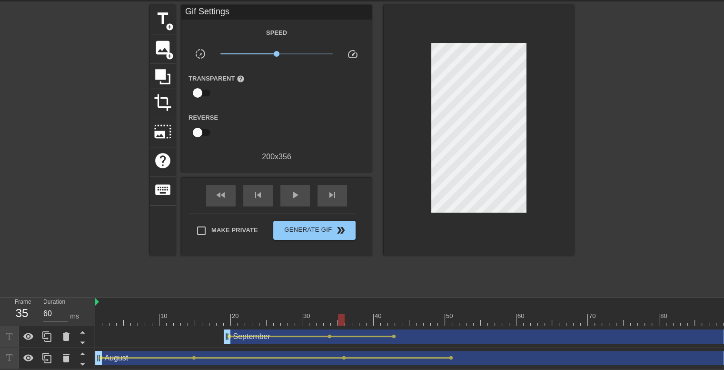
scroll to position [38, 0]
drag, startPoint x: 253, startPoint y: 312, endPoint x: 385, endPoint y: 318, distance: 131.5
click at [385, 318] on div at bounding box center [413, 319] width 636 height 12
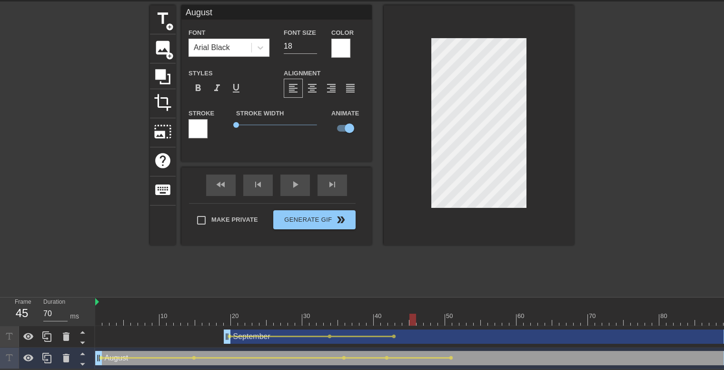
drag, startPoint x: 383, startPoint y: 312, endPoint x: 411, endPoint y: 317, distance: 29.0
click at [411, 317] on div at bounding box center [413, 319] width 7 height 12
drag, startPoint x: 413, startPoint y: 311, endPoint x: 427, endPoint y: 309, distance: 14.4
click at [427, 313] on div at bounding box center [427, 319] width 7 height 12
type input "60"
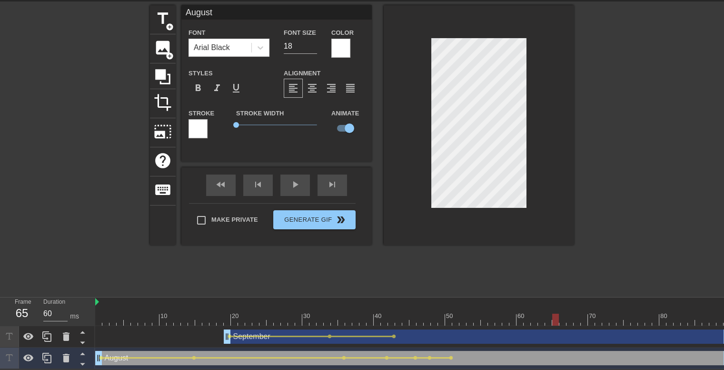
drag, startPoint x: 426, startPoint y: 310, endPoint x: 555, endPoint y: 308, distance: 129.6
click at [555, 313] on div at bounding box center [555, 319] width 7 height 12
click at [502, 329] on div "September drag_handle drag_handle" at bounding box center [477, 336] width 507 height 14
type input "September"
type input "17"
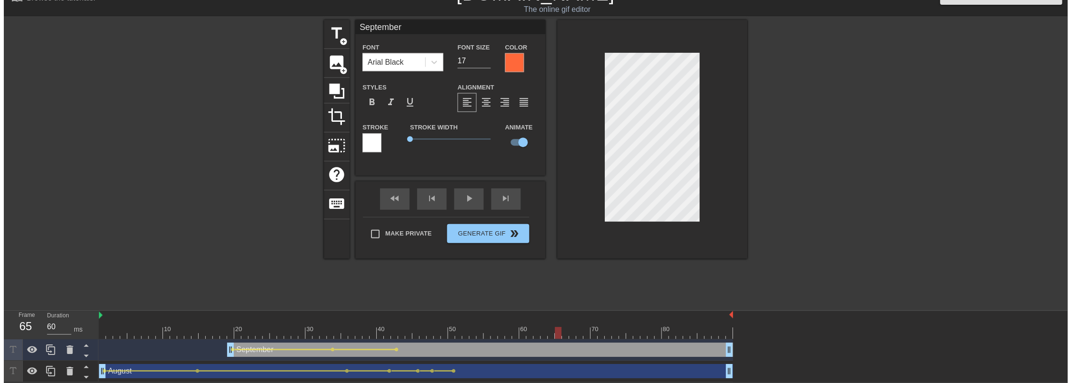
scroll to position [20, 0]
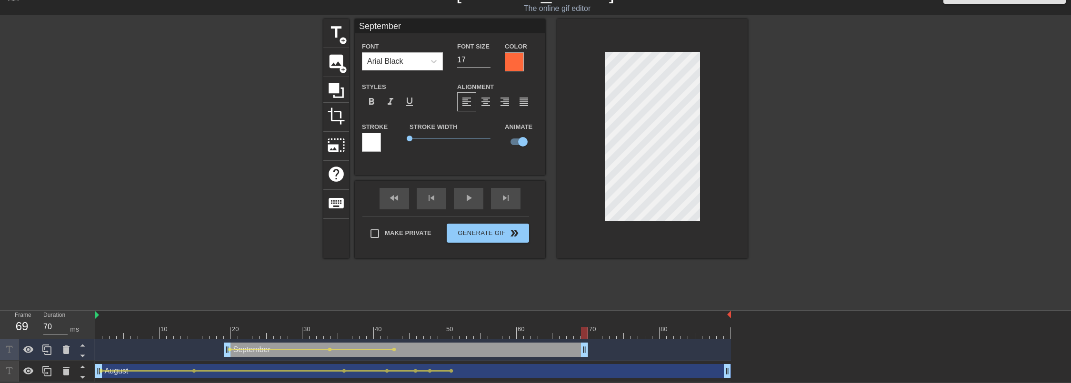
drag, startPoint x: 729, startPoint y: 351, endPoint x: 587, endPoint y: 350, distance: 141.4
type input "70"
drag, startPoint x: 729, startPoint y: 374, endPoint x: 586, endPoint y: 370, distance: 142.9
type input "August"
type input "18"
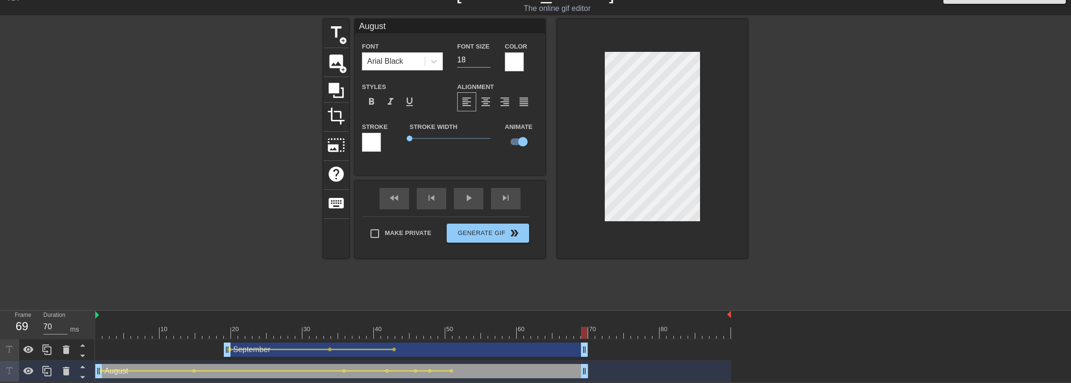
click at [512, 59] on div at bounding box center [514, 61] width 19 height 19
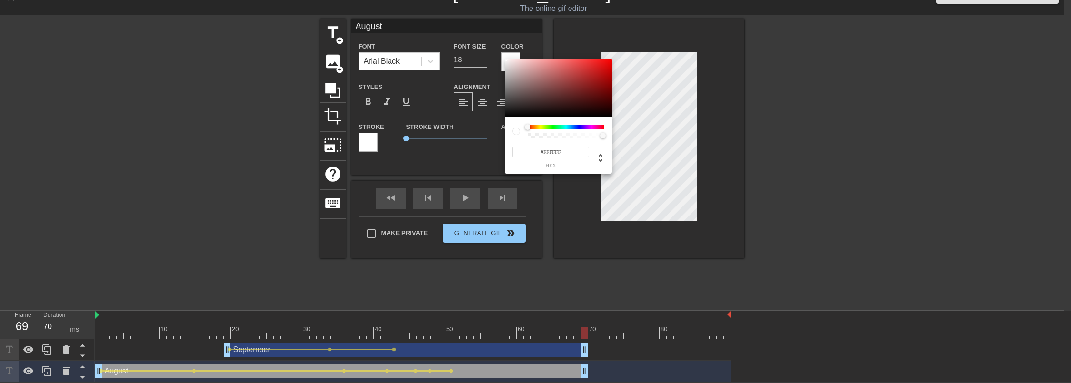
scroll to position [12, 0]
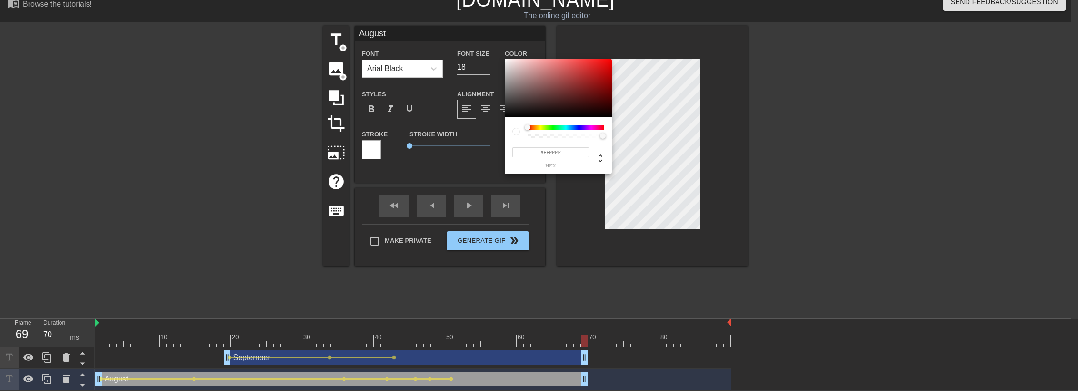
click at [538, 129] on div at bounding box center [566, 127] width 77 height 5
click at [537, 128] on div at bounding box center [537, 127] width 6 height 6
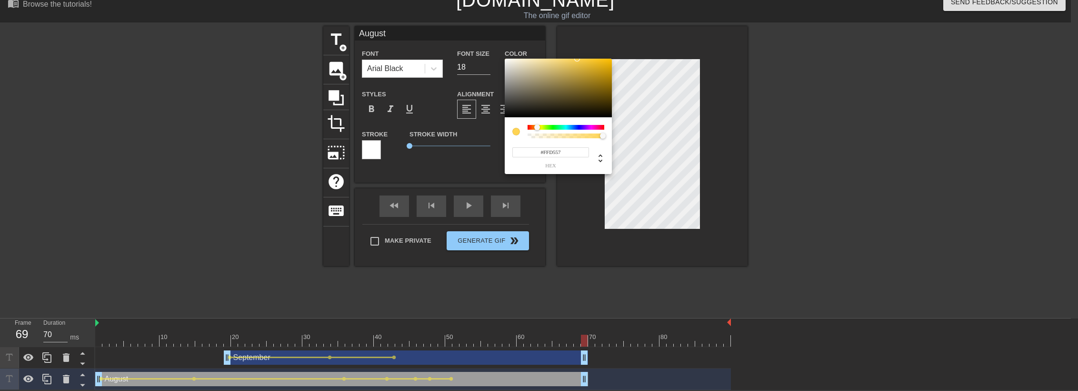
type input "#FFD558"
drag, startPoint x: 554, startPoint y: 75, endPoint x: 575, endPoint y: 52, distance: 30.7
click at [575, 52] on div "#FFD558 hex" at bounding box center [539, 195] width 1078 height 391
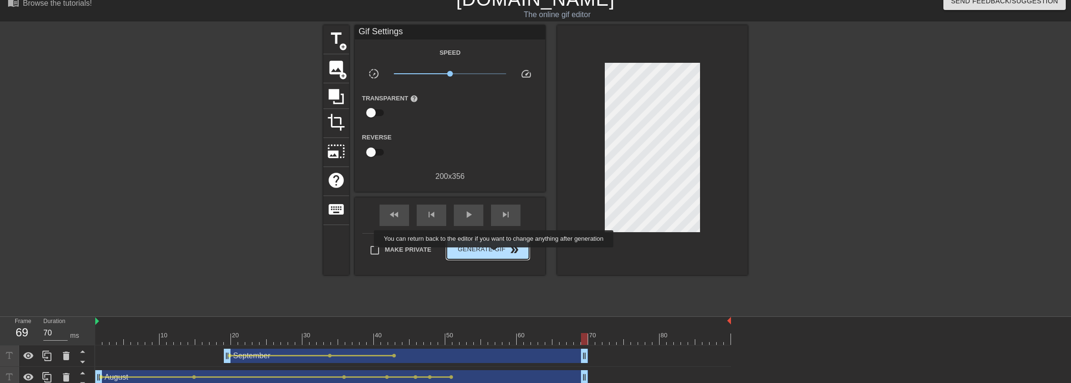
click at [495, 254] on span "Generate Gif double_arrow" at bounding box center [488, 249] width 75 height 11
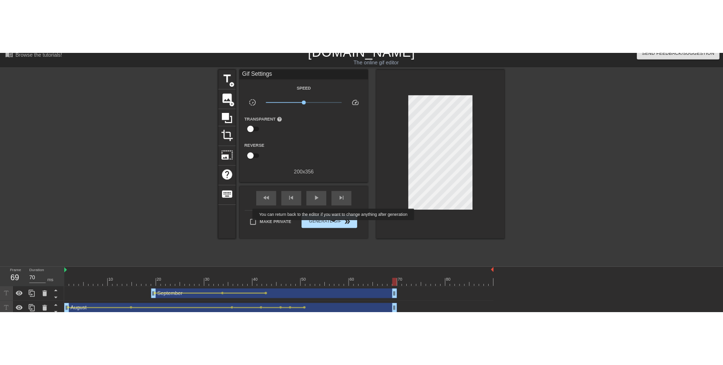
scroll to position [0, 0]
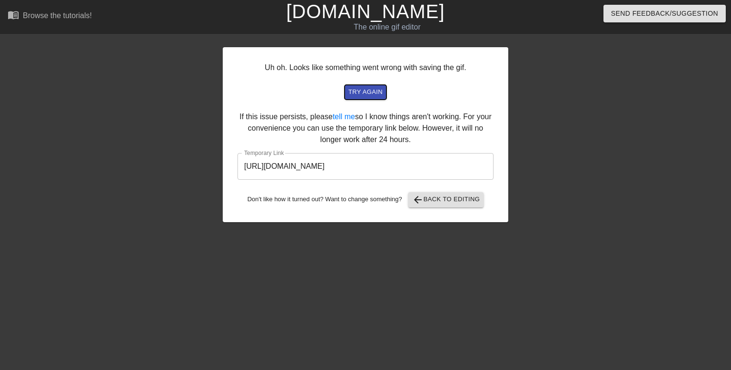
click at [365, 91] on span "try again" at bounding box center [366, 92] width 34 height 11
click at [402, 165] on input "[URL][DOMAIN_NAME]" at bounding box center [366, 166] width 256 height 27
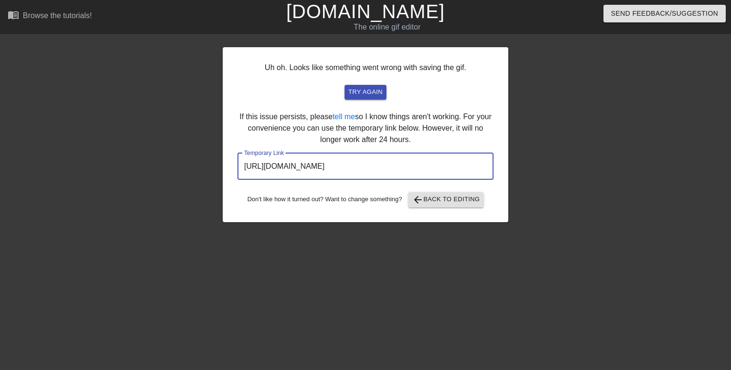
drag, startPoint x: 448, startPoint y: 163, endPoint x: 126, endPoint y: 151, distance: 322.1
click at [126, 151] on div "Uh oh. Looks like something went wrong with saving the gif. try again If this i…" at bounding box center [365, 181] width 731 height 286
